Goal: Information Seeking & Learning: Learn about a topic

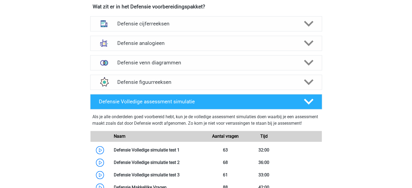
scroll to position [404, 0]
click at [191, 27] on div "Defensie cijferreeksen" at bounding box center [206, 23] width 232 height 15
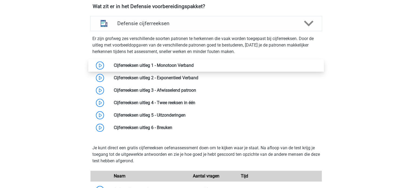
click at [194, 63] on link at bounding box center [194, 65] width 0 height 5
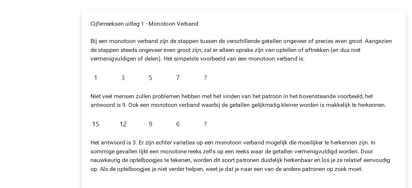
scroll to position [65, 0]
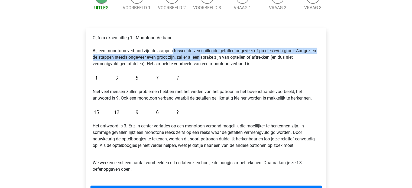
drag, startPoint x: 172, startPoint y: 51, endPoint x: 202, endPoint y: 55, distance: 30.1
click at [202, 55] on p "Cijferreeksen uitleg 1 - Monotoon Verband Bij een monotoon verband zijn de stap…" at bounding box center [206, 51] width 227 height 32
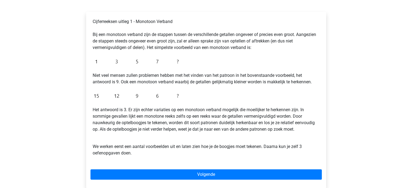
scroll to position [82, 0]
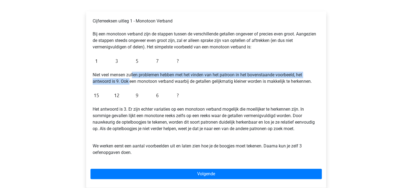
drag, startPoint x: 129, startPoint y: 79, endPoint x: 132, endPoint y: 78, distance: 3.2
click at [132, 78] on p "Niet veel mensen zullen problemen hebben met het vinden van het patroon in het …" at bounding box center [206, 78] width 227 height 13
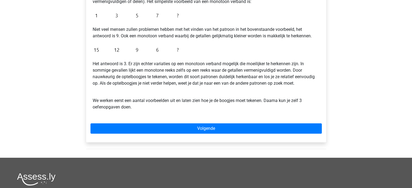
scroll to position [126, 0]
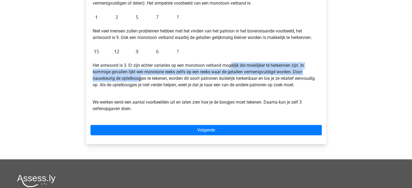
drag, startPoint x: 141, startPoint y: 76, endPoint x: 232, endPoint y: 62, distance: 92.3
click at [232, 62] on div "Cijferreeksen uitleg 1 - Monotoon Verband Bij een monotoon verband zijn de stap…" at bounding box center [205, 45] width 231 height 147
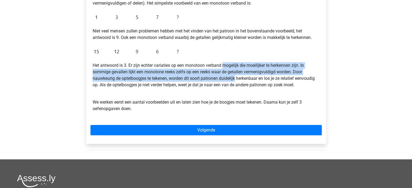
drag, startPoint x: 232, startPoint y: 62, endPoint x: 227, endPoint y: 79, distance: 17.7
click at [227, 79] on div "Cijferreeksen uitleg 1 - Monotoon Verband Bij een monotoon verband zijn de stap…" at bounding box center [205, 45] width 231 height 147
click at [227, 79] on p "Het antwoord is 3. Er zijn echter variaties op een monotoon verband mogelijk di…" at bounding box center [206, 75] width 227 height 26
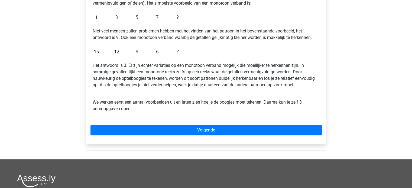
click at [195, 89] on div "Cijferreeksen uitleg 1 - Monotoon Verband Bij een monotoon verband zijn de stap…" at bounding box center [205, 45] width 231 height 147
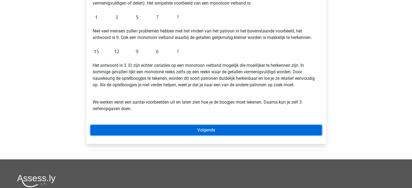
click at [179, 133] on link "Volgende" at bounding box center [205, 130] width 231 height 10
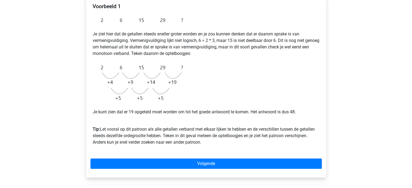
scroll to position [99, 0]
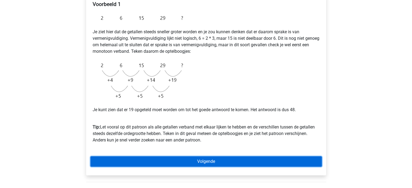
click at [202, 158] on link "Volgende" at bounding box center [205, 162] width 231 height 10
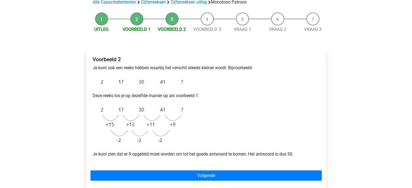
scroll to position [46, 0]
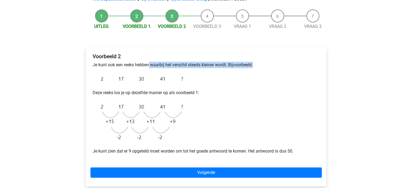
drag, startPoint x: 139, startPoint y: 70, endPoint x: 149, endPoint y: 66, distance: 11.2
click at [149, 66] on div "Voorbeeld 2 Je kunt ook een reeks hebben waarbij het verschil steeds kleiner wo…" at bounding box center [205, 106] width 231 height 110
click at [149, 66] on p "Je kunt ook een reeks hebben waarbij het verschil steeds kleiner wordt. Bijvoor…" at bounding box center [206, 65] width 227 height 6
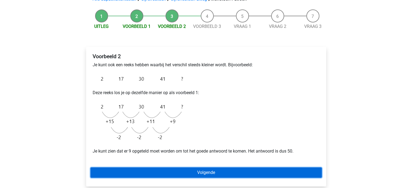
click at [159, 170] on link "Volgende" at bounding box center [205, 173] width 231 height 10
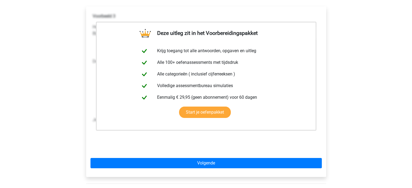
scroll to position [87, 0]
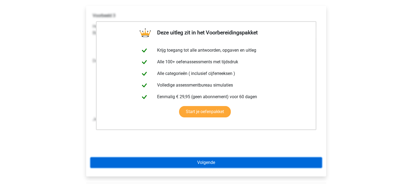
click at [234, 164] on link "Volgende" at bounding box center [205, 163] width 231 height 10
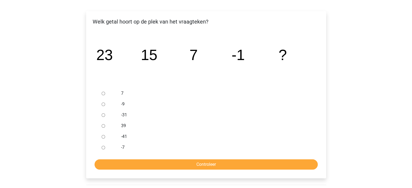
scroll to position [82, 0]
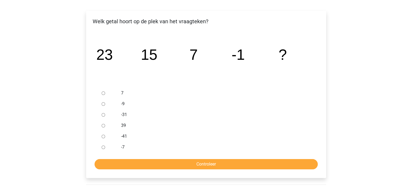
click at [116, 105] on div at bounding box center [108, 104] width 18 height 11
click at [105, 105] on input "-9" at bounding box center [104, 104] width 4 height 4
radio input "true"
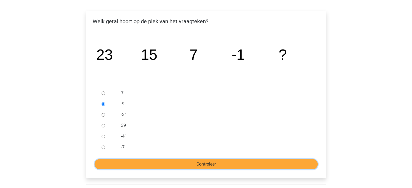
click at [156, 160] on input "Controleer" at bounding box center [206, 164] width 223 height 10
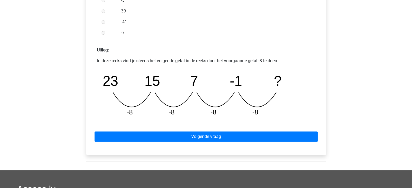
scroll to position [207, 0]
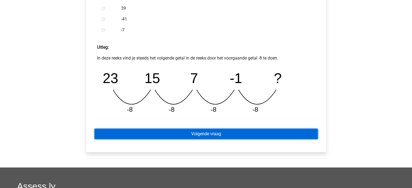
click at [168, 133] on link "Volgende vraag" at bounding box center [206, 134] width 223 height 10
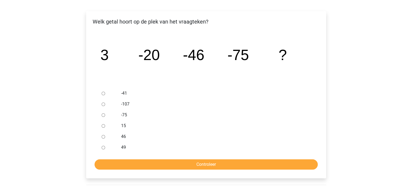
scroll to position [82, 0]
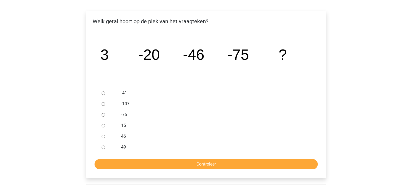
click at [101, 103] on div at bounding box center [108, 104] width 18 height 11
click at [102, 104] on input "-107" at bounding box center [104, 104] width 4 height 4
radio input "true"
click at [145, 158] on form "-41 -107 -75 15 46 49 Controleer" at bounding box center [205, 129] width 231 height 82
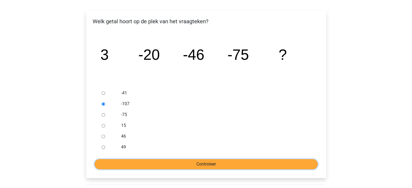
click at [147, 162] on input "Controleer" at bounding box center [206, 164] width 223 height 10
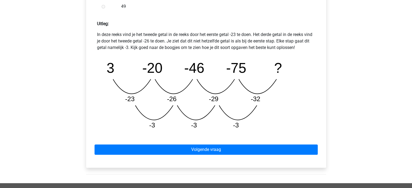
scroll to position [231, 0]
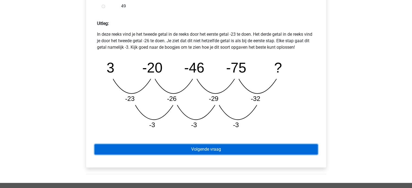
click at [200, 151] on link "Volgende vraag" at bounding box center [206, 149] width 223 height 10
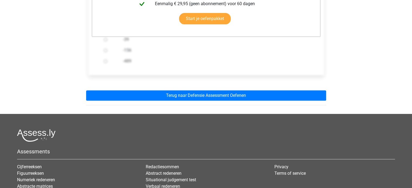
scroll to position [171, 0]
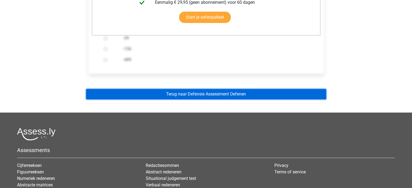
click at [192, 94] on link "Terug naar Defensie Assessment Oefenen" at bounding box center [206, 94] width 240 height 10
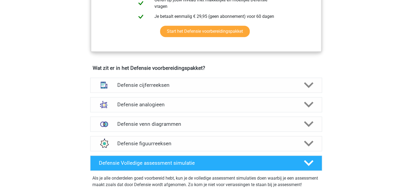
scroll to position [349, 0]
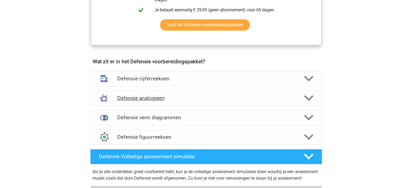
click at [168, 96] on h4 "Defensie analogieen" at bounding box center [205, 98] width 177 height 6
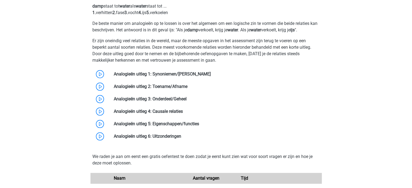
scroll to position [474, 0]
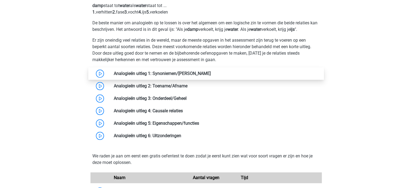
click at [211, 71] on link at bounding box center [211, 73] width 0 height 5
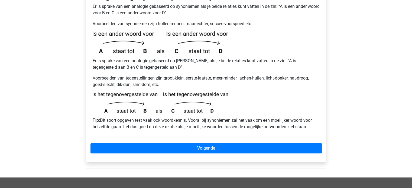
scroll to position [118, 0]
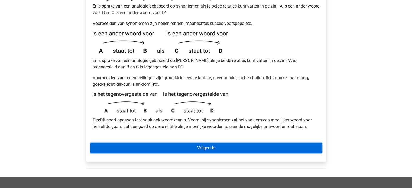
click at [180, 143] on link "Volgende" at bounding box center [205, 148] width 231 height 10
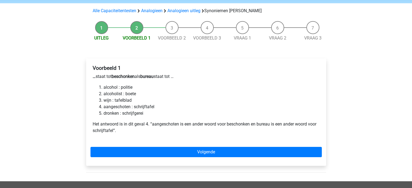
scroll to position [48, 0]
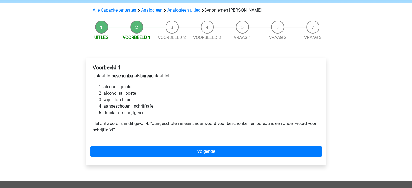
click at [128, 84] on li "alcohol : politie" at bounding box center [211, 87] width 216 height 6
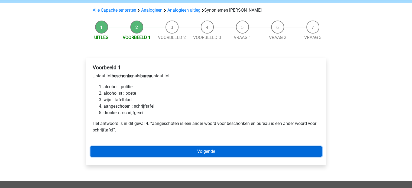
click at [138, 146] on link "Volgende" at bounding box center [205, 151] width 231 height 10
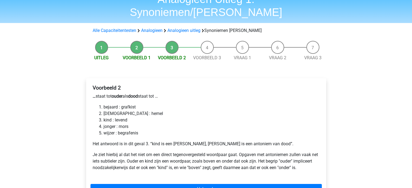
scroll to position [28, 0]
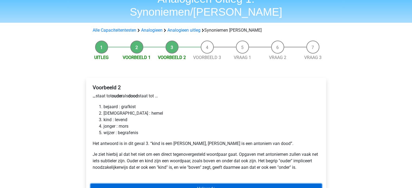
click at [143, 184] on link "Volgende" at bounding box center [205, 189] width 231 height 10
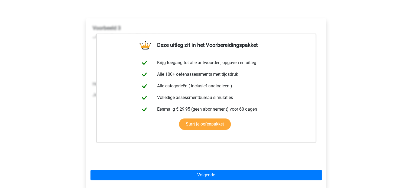
scroll to position [89, 0]
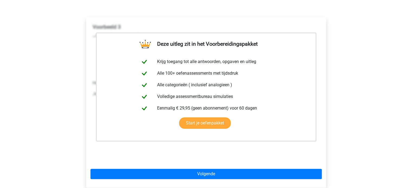
click at [163, 167] on div "Deze uitleg zit in het Voorbereidingspakket Krijg toegang tot alle antwoorden, …" at bounding box center [206, 102] width 240 height 171
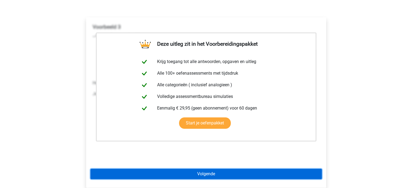
click at [164, 169] on link "Volgende" at bounding box center [205, 174] width 231 height 10
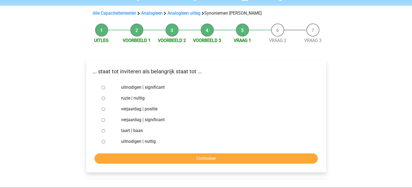
scroll to position [48, 0]
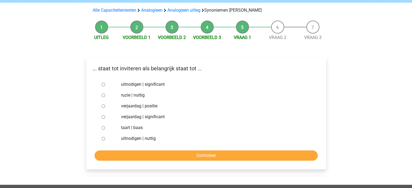
click at [104, 83] on input "uitnodigen | significant" at bounding box center [104, 85] width 4 height 4
radio input "true"
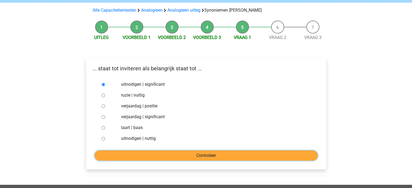
click at [144, 151] on input "Controleer" at bounding box center [206, 156] width 223 height 10
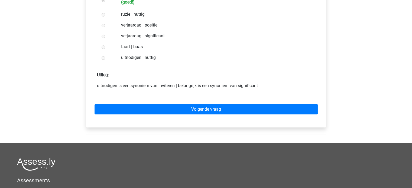
scroll to position [137, 0]
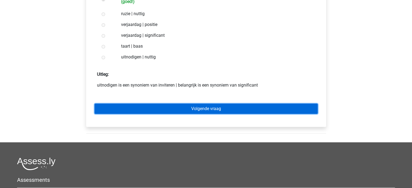
click at [184, 104] on link "Volgende vraag" at bounding box center [206, 109] width 223 height 10
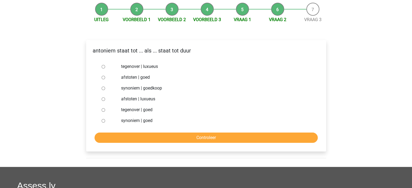
scroll to position [66, 0]
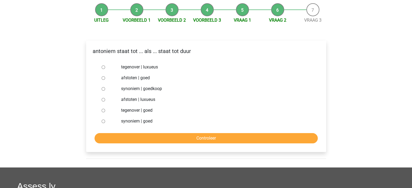
click at [104, 87] on input "synoniem | goedkoop" at bounding box center [104, 89] width 4 height 4
radio input "true"
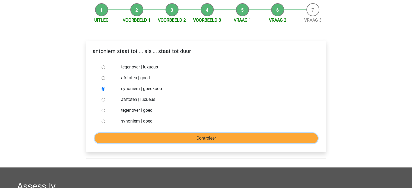
click at [139, 133] on input "Controleer" at bounding box center [206, 138] width 223 height 10
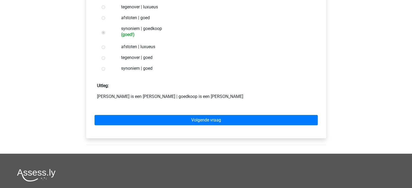
scroll to position [116, 0]
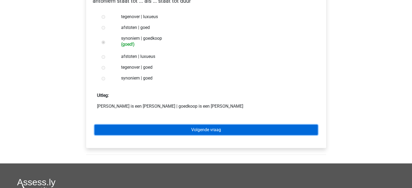
click at [164, 125] on link "Volgende vraag" at bounding box center [206, 130] width 223 height 10
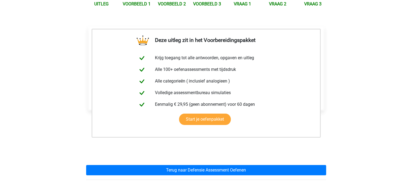
scroll to position [90, 0]
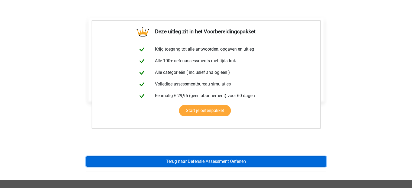
click at [193, 157] on link "Terug naar Defensie Assessment Oefenen" at bounding box center [206, 162] width 240 height 10
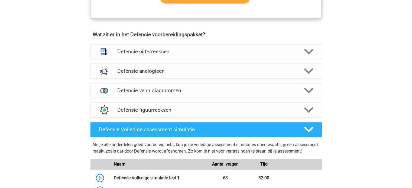
scroll to position [377, 0]
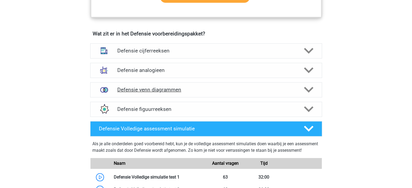
click at [162, 92] on h4 "Defensie venn diagrammen" at bounding box center [205, 90] width 177 height 6
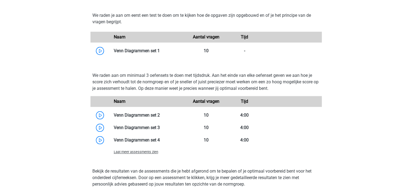
scroll to position [499, 0]
click at [160, 51] on link at bounding box center [160, 50] width 0 height 5
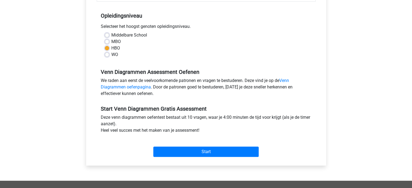
scroll to position [105, 0]
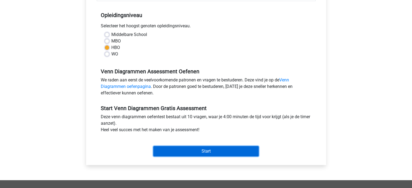
click at [167, 149] on input "Start" at bounding box center [205, 151] width 105 height 10
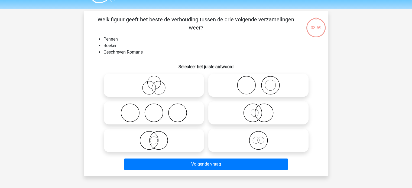
scroll to position [11, 0]
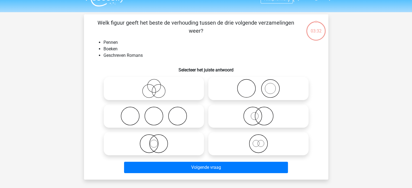
click at [232, 80] on icon at bounding box center [258, 88] width 96 height 19
click at [258, 82] on input "radio" at bounding box center [260, 84] width 4 height 4
radio input "true"
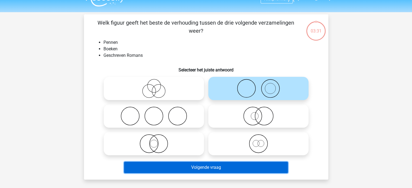
click at [220, 171] on button "Volgende vraag" at bounding box center [206, 167] width 164 height 11
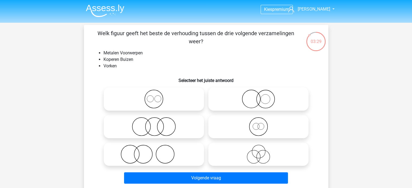
scroll to position [6, 0]
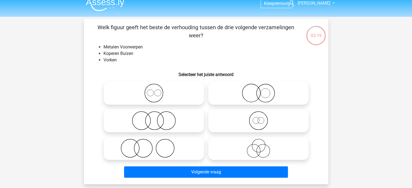
click at [163, 94] on icon at bounding box center [154, 93] width 96 height 19
click at [157, 90] on input "radio" at bounding box center [156, 89] width 4 height 4
radio input "true"
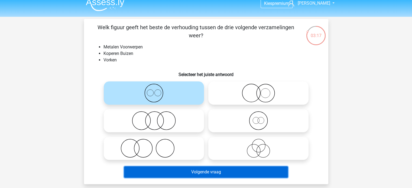
click at [186, 168] on button "Volgende vraag" at bounding box center [206, 172] width 164 height 11
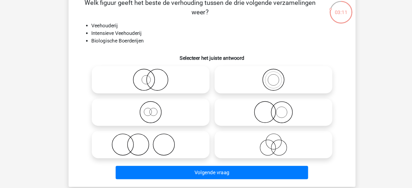
scroll to position [25, 0]
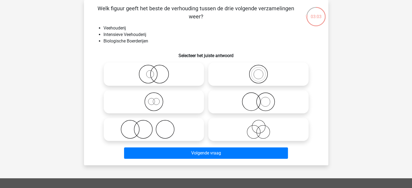
click at [156, 74] on icon at bounding box center [154, 74] width 96 height 19
click at [156, 71] on input "radio" at bounding box center [156, 70] width 4 height 4
radio input "true"
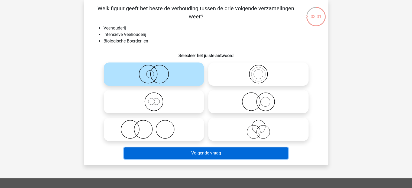
click at [171, 155] on button "Volgende vraag" at bounding box center [206, 153] width 164 height 11
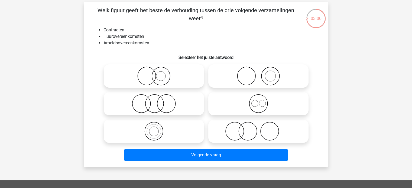
scroll to position [23, 0]
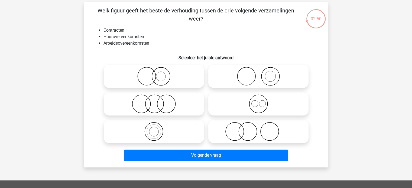
click at [261, 101] on input "radio" at bounding box center [260, 100] width 4 height 4
radio input "true"
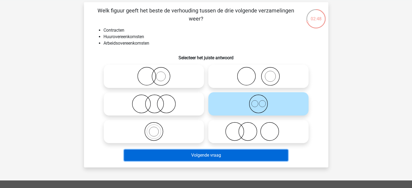
click at [237, 150] on button "Volgende vraag" at bounding box center [206, 155] width 164 height 11
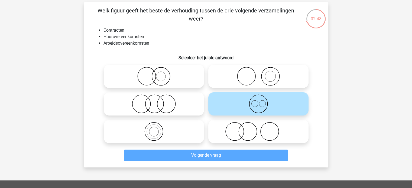
scroll to position [25, 0]
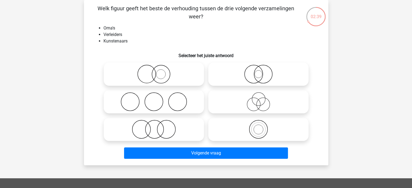
click at [266, 103] on icon at bounding box center [258, 101] width 96 height 19
click at [262, 99] on input "radio" at bounding box center [260, 98] width 4 height 4
radio input "true"
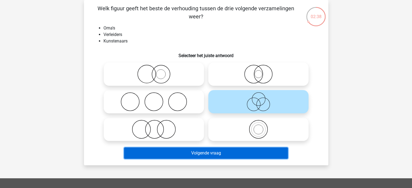
click at [223, 151] on button "Volgende vraag" at bounding box center [206, 153] width 164 height 11
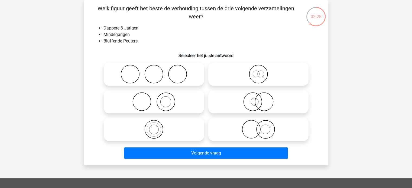
click at [266, 98] on icon at bounding box center [258, 101] width 96 height 19
click at [262, 98] on input "radio" at bounding box center [260, 98] width 4 height 4
radio input "true"
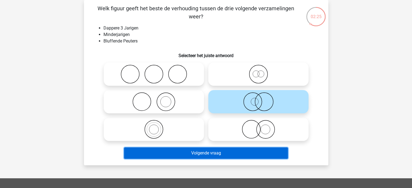
click at [238, 151] on button "Volgende vraag" at bounding box center [206, 153] width 164 height 11
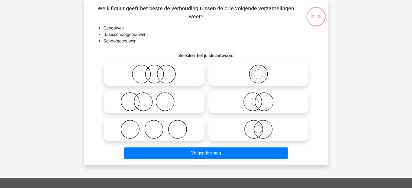
click at [246, 106] on icon at bounding box center [258, 101] width 96 height 19
click at [258, 99] on input "radio" at bounding box center [260, 98] width 4 height 4
radio input "true"
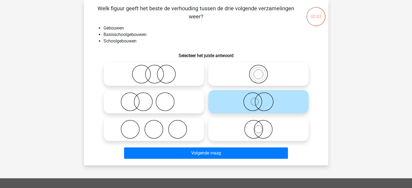
click at [243, 135] on icon at bounding box center [258, 129] width 96 height 19
click at [258, 127] on input "radio" at bounding box center [260, 125] width 4 height 4
radio input "true"
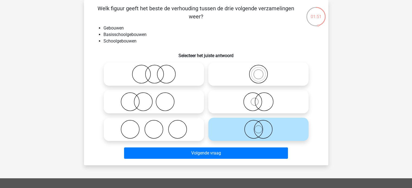
click at [232, 67] on icon at bounding box center [258, 74] width 96 height 19
click at [258, 68] on input "radio" at bounding box center [260, 70] width 4 height 4
radio input "true"
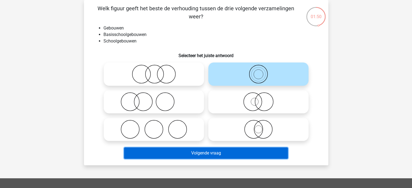
click at [202, 155] on button "Volgende vraag" at bounding box center [206, 153] width 164 height 11
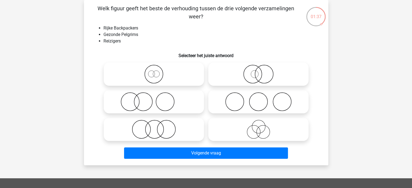
click at [145, 93] on icon at bounding box center [154, 101] width 96 height 19
click at [154, 96] on input "radio" at bounding box center [156, 98] width 4 height 4
radio input "true"
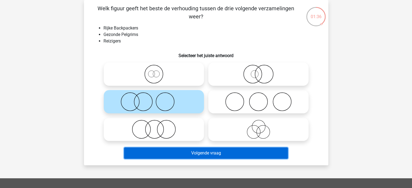
click at [173, 151] on button "Volgende vraag" at bounding box center [206, 153] width 164 height 11
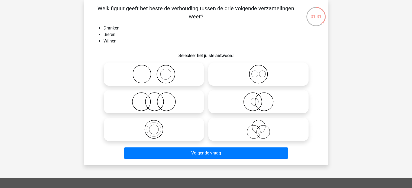
click at [261, 80] on icon at bounding box center [258, 74] width 96 height 19
click at [261, 71] on input "radio" at bounding box center [260, 70] width 4 height 4
radio input "true"
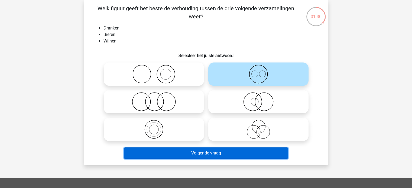
click at [219, 151] on button "Volgende vraag" at bounding box center [206, 153] width 164 height 11
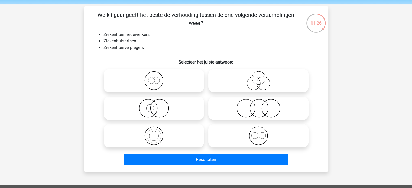
scroll to position [21, 0]
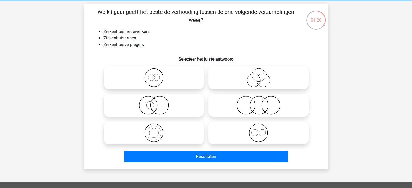
click at [230, 127] on icon at bounding box center [258, 132] width 96 height 19
click at [258, 127] on input "radio" at bounding box center [260, 129] width 4 height 4
radio input "true"
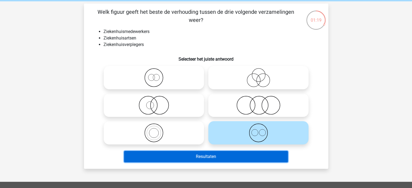
click at [218, 157] on button "Resultaten" at bounding box center [206, 156] width 164 height 11
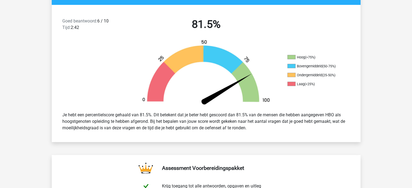
scroll to position [134, 0]
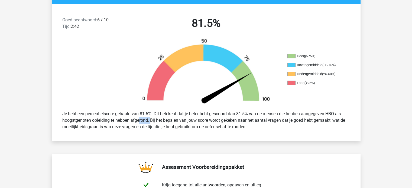
drag, startPoint x: 119, startPoint y: 123, endPoint x: 141, endPoint y: 118, distance: 22.4
click at [141, 118] on div "Je hebt een percentielscore gehaald van 81.5%. Dit betekent dat je beter hebt g…" at bounding box center [206, 121] width 296 height 24
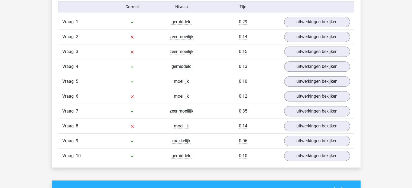
scroll to position [453, 0]
click at [300, 108] on link "uitwerkingen bekijken" at bounding box center [317, 111] width 76 height 12
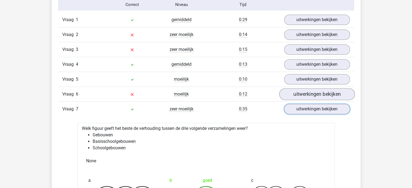
scroll to position [439, 0]
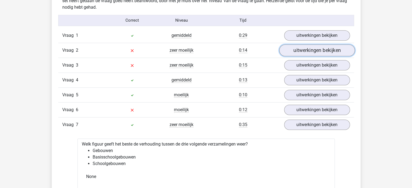
click at [316, 46] on link "uitwerkingen bekijken" at bounding box center [317, 50] width 76 height 12
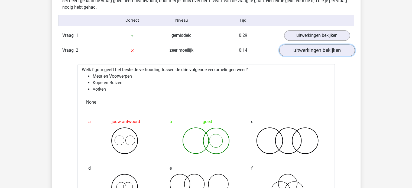
click at [300, 48] on link "uitwerkingen bekijken" at bounding box center [317, 50] width 76 height 12
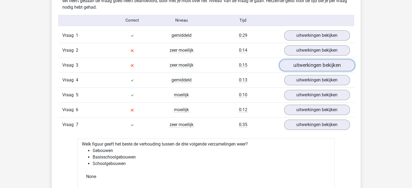
click at [300, 68] on link "uitwerkingen bekijken" at bounding box center [317, 65] width 76 height 12
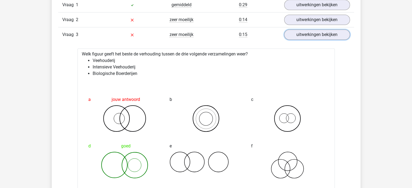
scroll to position [470, 0]
click at [297, 33] on link "uitwerkingen bekijken" at bounding box center [317, 34] width 76 height 12
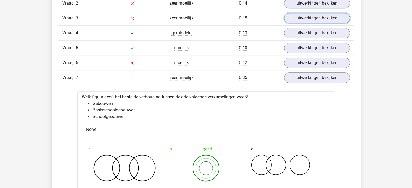
scroll to position [486, 0]
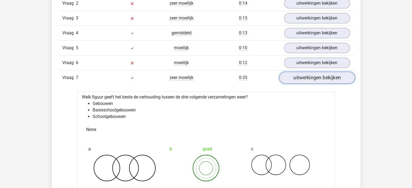
click at [309, 75] on link "uitwerkingen bekijken" at bounding box center [317, 78] width 76 height 12
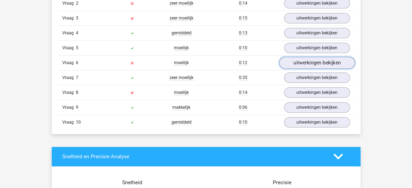
click at [309, 57] on link "uitwerkingen bekijken" at bounding box center [317, 63] width 76 height 12
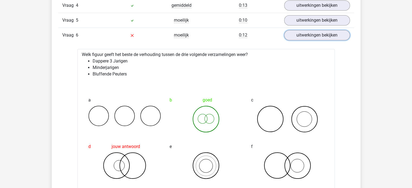
scroll to position [513, 0]
click at [313, 35] on link "uitwerkingen bekijken" at bounding box center [317, 36] width 76 height 12
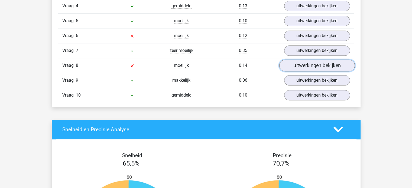
click at [310, 65] on link "uitwerkingen bekijken" at bounding box center [317, 66] width 76 height 12
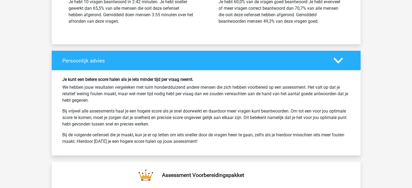
scroll to position [972, 0]
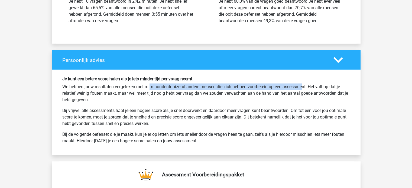
drag, startPoint x: 129, startPoint y: 86, endPoint x: 280, endPoint y: 83, distance: 150.3
click at [280, 83] on p "We hebben jouw resultaten vergeleken met ruim honderdduizend andere mensen die …" at bounding box center [206, 92] width 288 height 19
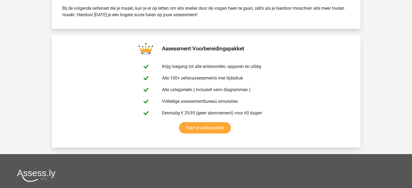
scroll to position [1102, 0]
